Goal: Transaction & Acquisition: Download file/media

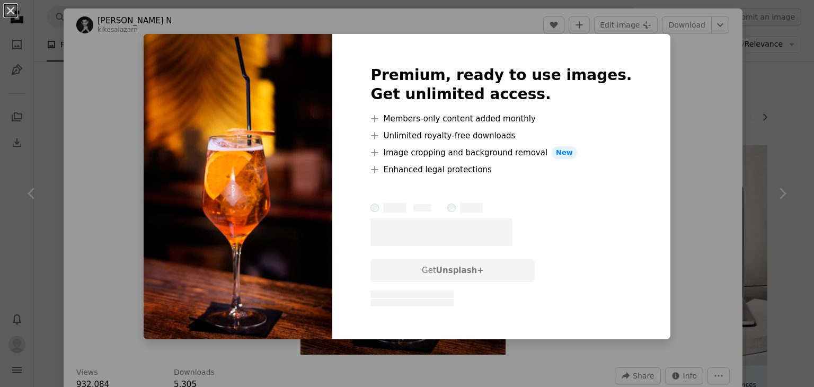
scroll to position [709, 0]
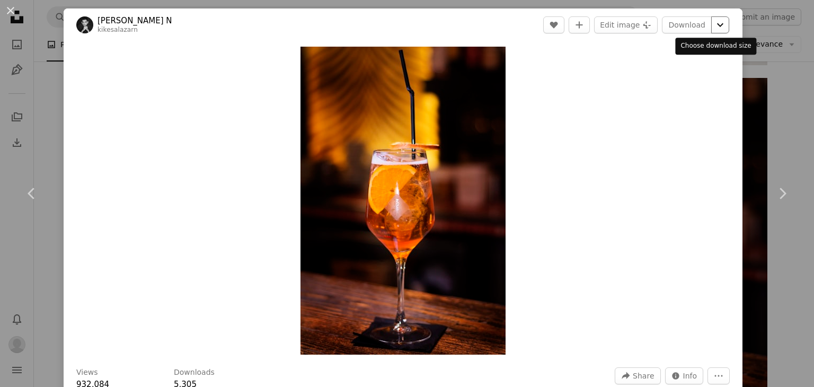
click at [713, 32] on button "Chevron down" at bounding box center [720, 24] width 18 height 17
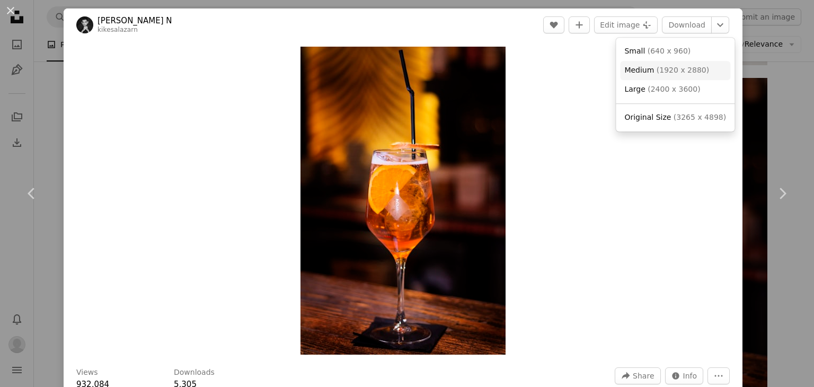
click at [676, 67] on span "( 1920 x 2880 )" at bounding box center [683, 70] width 52 height 8
